Goal: Task Accomplishment & Management: Manage account settings

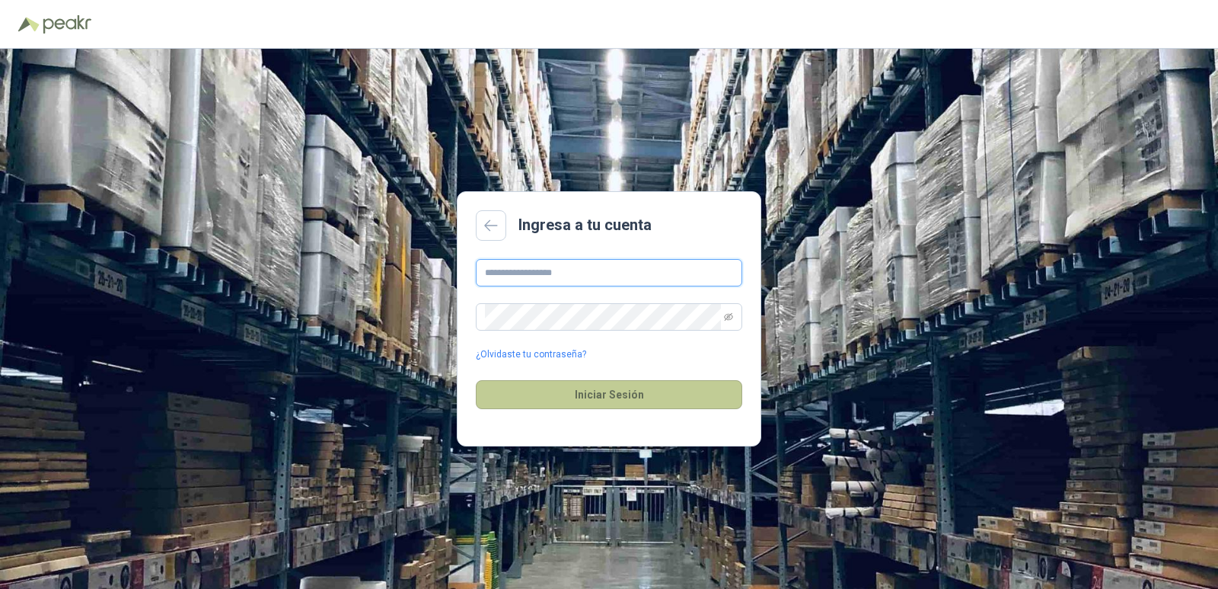
type input "**********"
click at [602, 391] on button "Iniciar Sesión" at bounding box center [609, 394] width 267 height 29
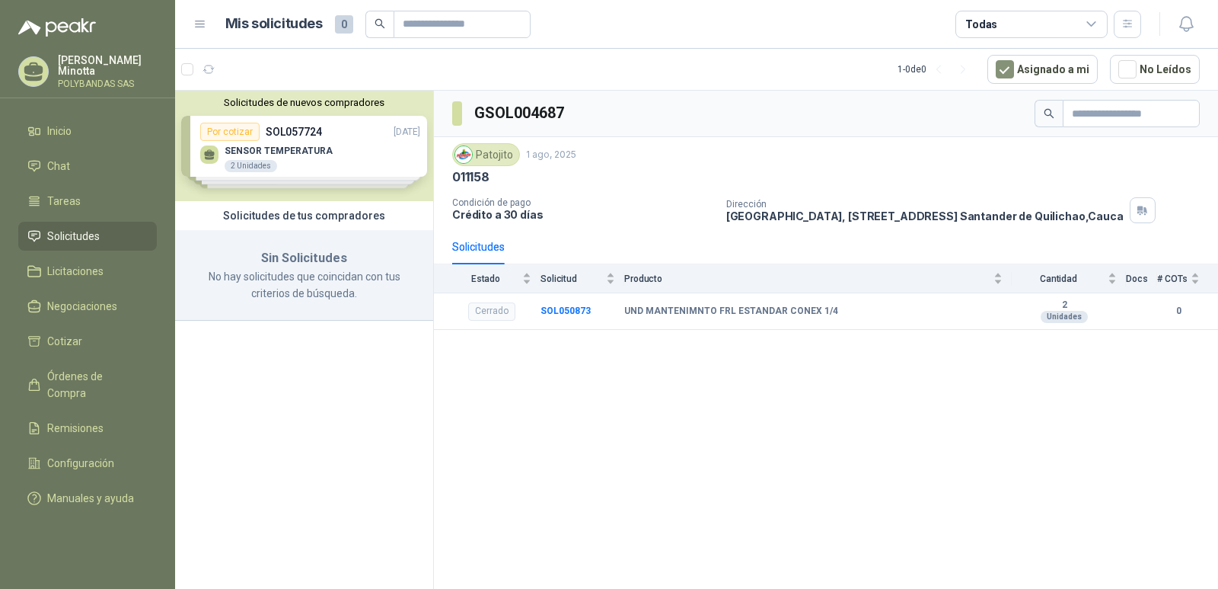
click at [314, 101] on button "Solicitudes de nuevos compradores" at bounding box center [304, 102] width 246 height 11
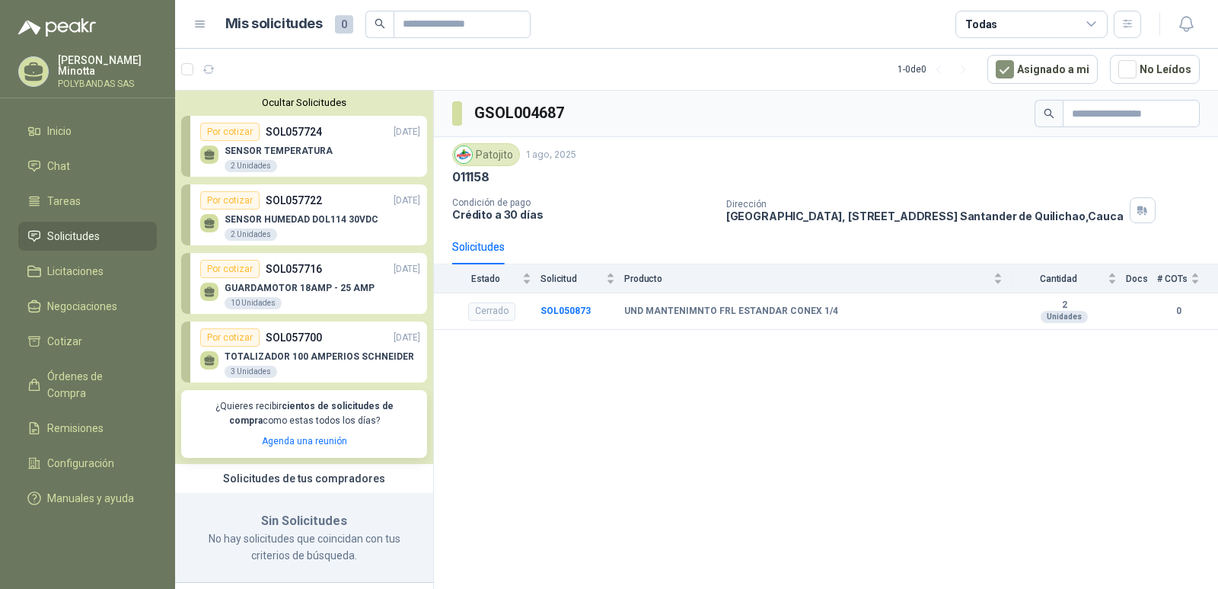
click at [314, 101] on button "Ocultar Solicitudes" at bounding box center [304, 102] width 246 height 11
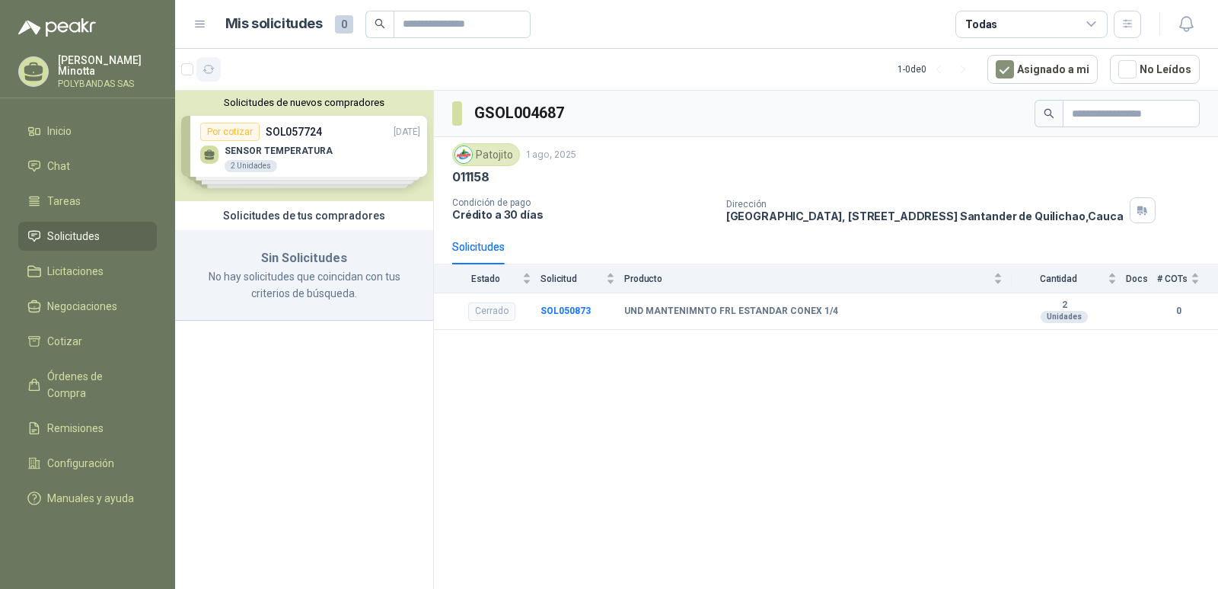
click at [209, 65] on icon "button" at bounding box center [209, 69] width 13 height 13
click at [81, 77] on div "[PERSON_NAME] [PERSON_NAME] SAS" at bounding box center [107, 72] width 99 height 34
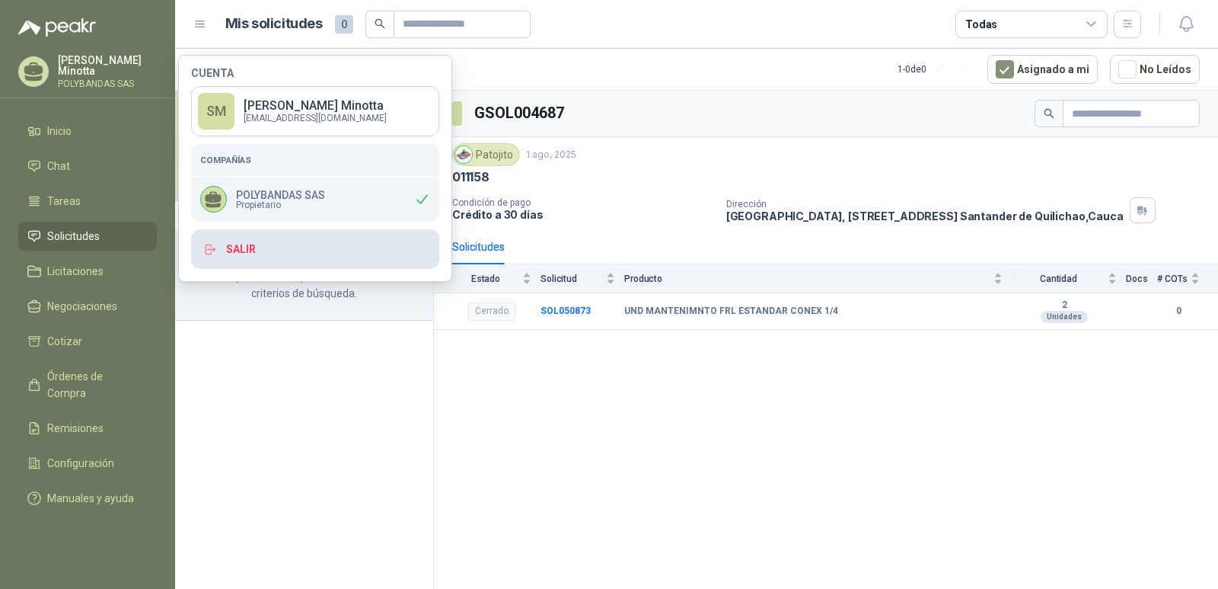
click at [247, 254] on button "Salir" at bounding box center [315, 249] width 248 height 40
